Goal: Task Accomplishment & Management: Manage account settings

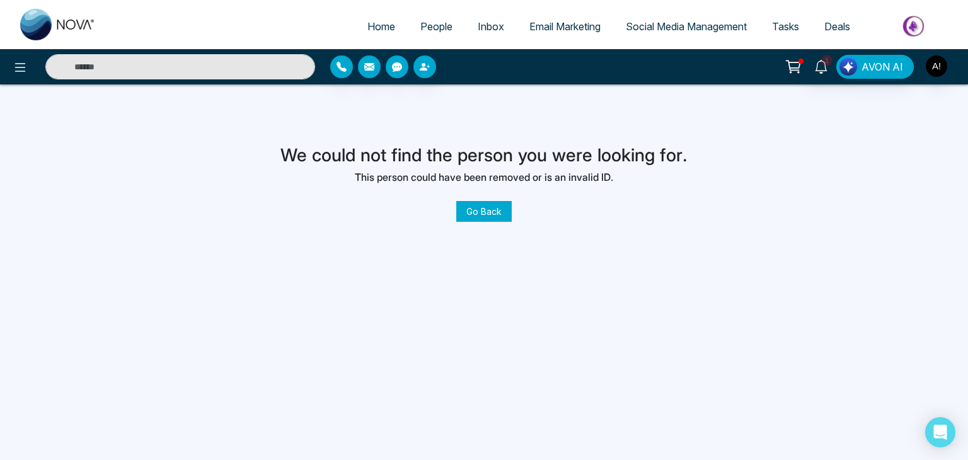
click at [378, 33] on link "Home" at bounding box center [381, 26] width 53 height 24
select select "*"
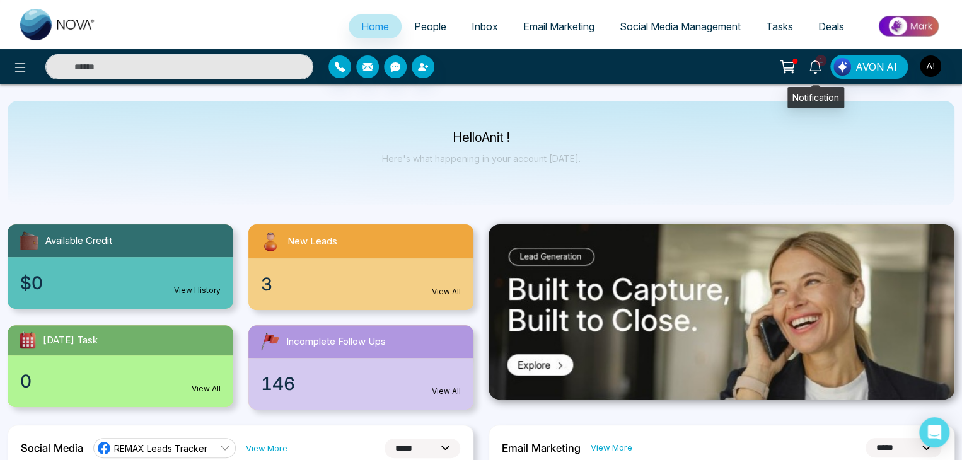
click at [817, 69] on icon at bounding box center [815, 67] width 14 height 14
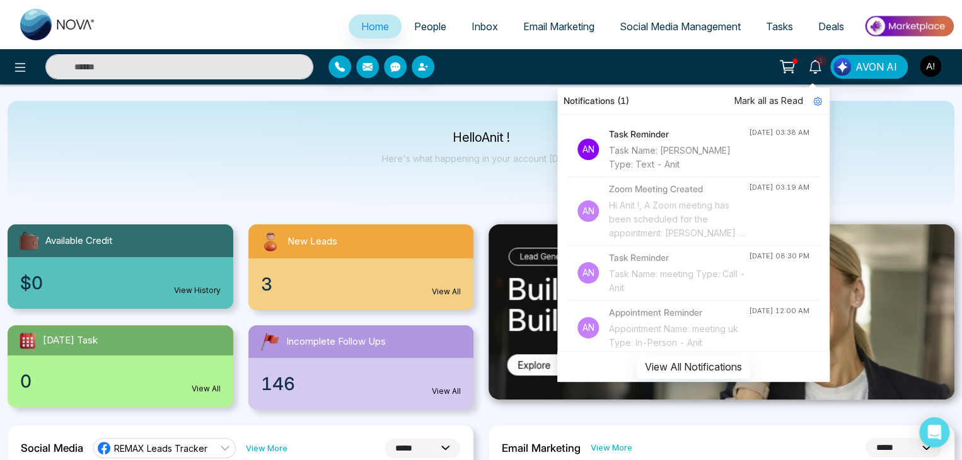
click at [936, 61] on img "button" at bounding box center [929, 65] width 21 height 21
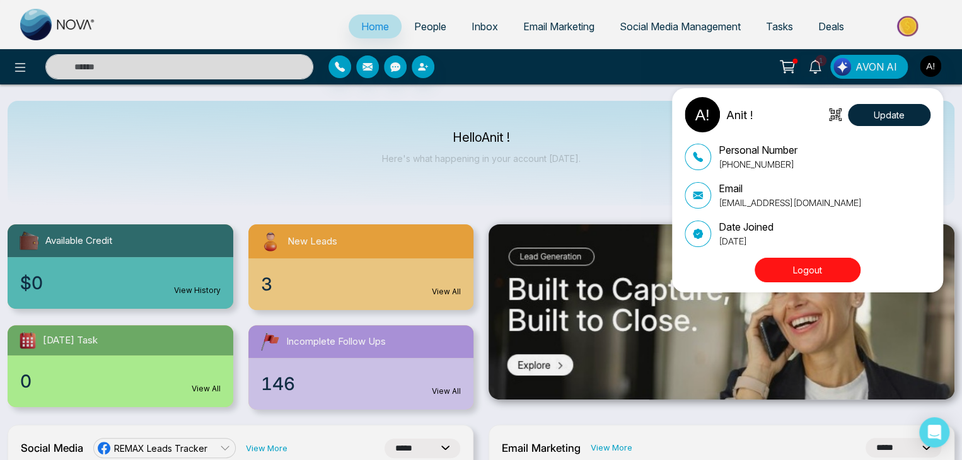
click at [810, 267] on button "Logout" at bounding box center [807, 270] width 106 height 25
